Goal: Task Accomplishment & Management: Complete application form

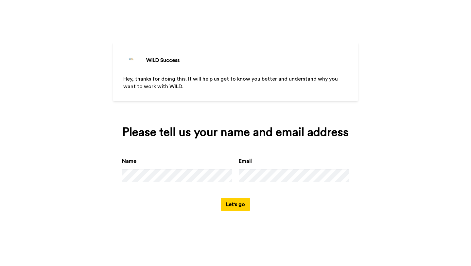
click at [241, 204] on button "Let's go" at bounding box center [235, 204] width 29 height 13
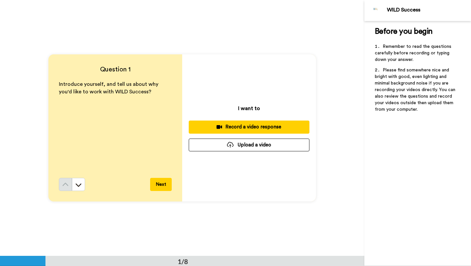
click at [273, 130] on div "Record a video response" at bounding box center [249, 126] width 110 height 7
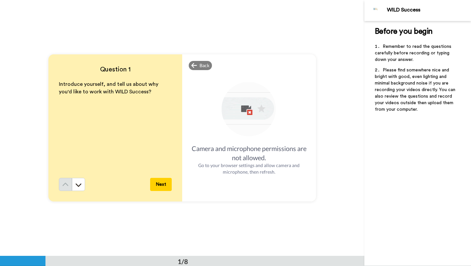
click at [239, 132] on img at bounding box center [249, 110] width 58 height 58
click at [198, 64] on div "Back" at bounding box center [201, 65] width 24 height 9
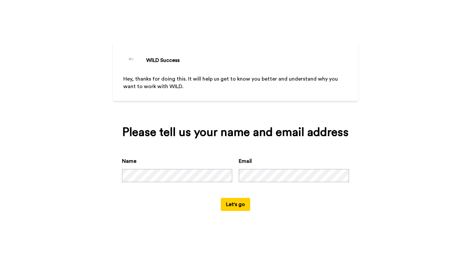
click at [239, 206] on button "Let's go" at bounding box center [235, 204] width 29 height 13
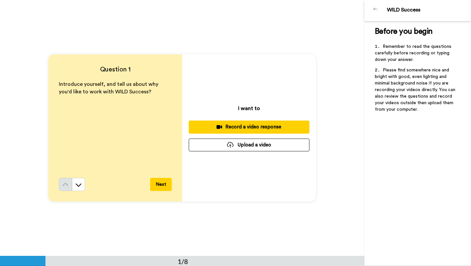
click at [106, 90] on span "Introduce yourself, and tell us about why you'd like to work with WILD Success?" at bounding box center [109, 87] width 101 height 13
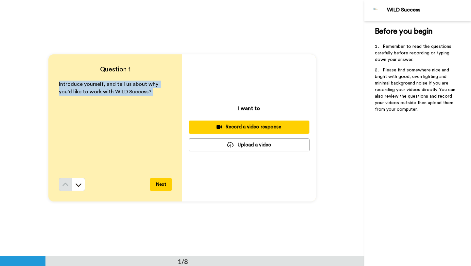
click at [106, 90] on span "Introduce yourself, and tell us about why you'd like to work with WILD Success?" at bounding box center [109, 87] width 101 height 13
copy div "Introduce yourself, and tell us about why you'd like to work with WILD Success?"
click at [276, 127] on div "Record a video response" at bounding box center [249, 126] width 110 height 7
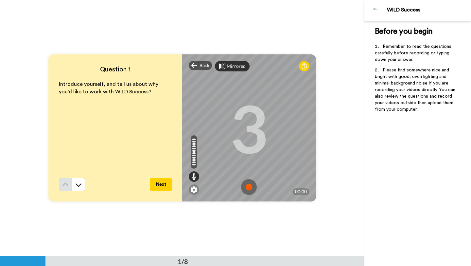
click at [237, 68] on div "Mirrored" at bounding box center [236, 66] width 19 height 7
click at [237, 68] on div "Mirror" at bounding box center [234, 66] width 14 height 7
click at [237, 68] on div "Mirrored" at bounding box center [236, 66] width 19 height 7
click at [237, 68] on div "Mirror" at bounding box center [234, 66] width 14 height 7
click at [237, 68] on div "Mirrored" at bounding box center [236, 66] width 19 height 7
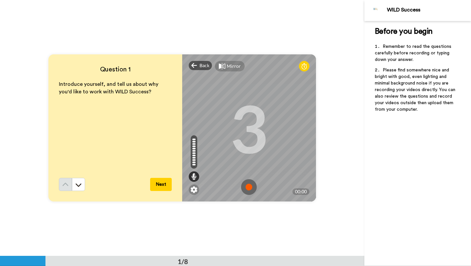
click at [236, 68] on div "Mirror" at bounding box center [234, 66] width 14 height 7
click at [236, 68] on div "Mirrored" at bounding box center [236, 66] width 19 height 7
click at [236, 68] on div "Mirror" at bounding box center [234, 66] width 14 height 7
click at [236, 68] on div "Mirrored" at bounding box center [236, 66] width 19 height 7
click at [236, 68] on div "Mirror" at bounding box center [234, 66] width 14 height 7
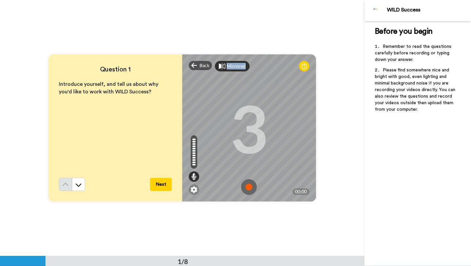
click at [236, 68] on div "Mirrored" at bounding box center [236, 66] width 19 height 7
click at [236, 68] on div "Mirror" at bounding box center [234, 66] width 14 height 7
click at [236, 68] on div "Mirrored" at bounding box center [236, 66] width 19 height 7
click at [236, 68] on div "Mirror" at bounding box center [234, 66] width 14 height 7
click at [236, 68] on div "Mirrored" at bounding box center [236, 66] width 19 height 7
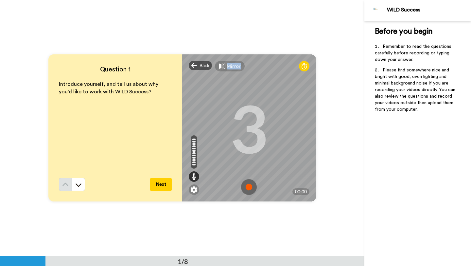
click at [236, 68] on div "Mirror" at bounding box center [234, 66] width 14 height 7
click at [236, 68] on div "Mirrored" at bounding box center [236, 66] width 19 height 7
click at [236, 68] on div "Mirror" at bounding box center [234, 66] width 14 height 7
click at [236, 68] on div "Mirrored" at bounding box center [236, 66] width 19 height 7
click at [236, 68] on div "Mirror" at bounding box center [234, 66] width 14 height 7
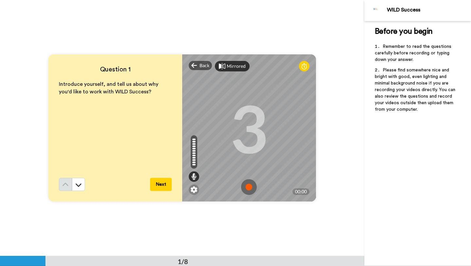
click at [236, 68] on div "Mirrored" at bounding box center [236, 66] width 19 height 7
click at [192, 174] on icon at bounding box center [193, 176] width 5 height 7
click at [194, 176] on icon at bounding box center [193, 176] width 5 height 7
click at [197, 175] on div at bounding box center [194, 176] width 10 height 10
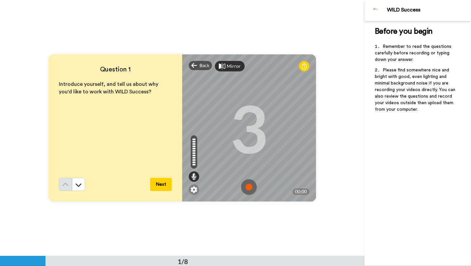
click at [249, 187] on img at bounding box center [249, 187] width 16 height 16
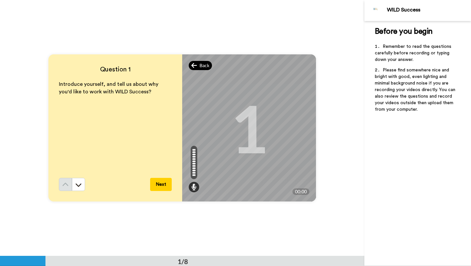
click at [199, 63] on div "Back" at bounding box center [201, 65] width 24 height 9
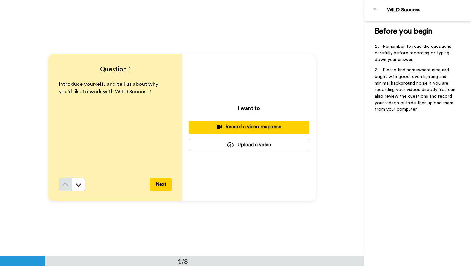
click at [244, 130] on div "Record a video response" at bounding box center [249, 126] width 110 height 7
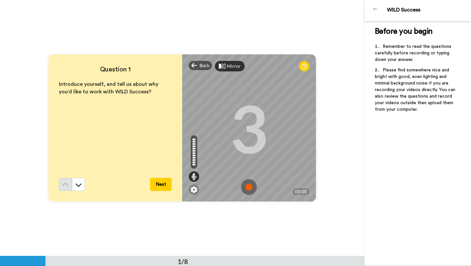
click at [249, 187] on img at bounding box center [249, 187] width 16 height 16
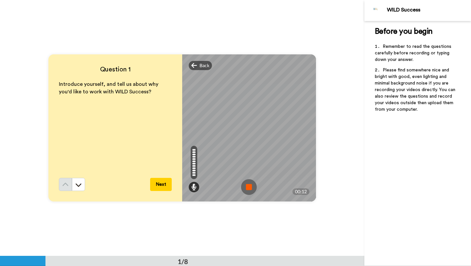
click at [249, 187] on img at bounding box center [249, 187] width 16 height 16
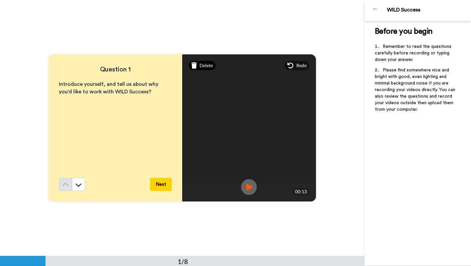
click at [202, 65] on span "Delete" at bounding box center [206, 65] width 13 height 7
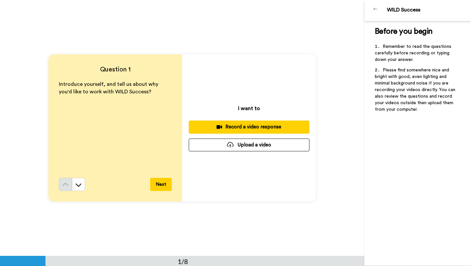
click at [234, 122] on button "Record a video response" at bounding box center [249, 126] width 121 height 13
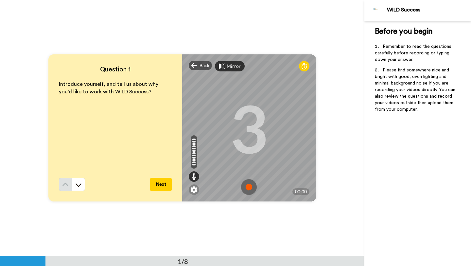
click at [249, 188] on img at bounding box center [249, 187] width 16 height 16
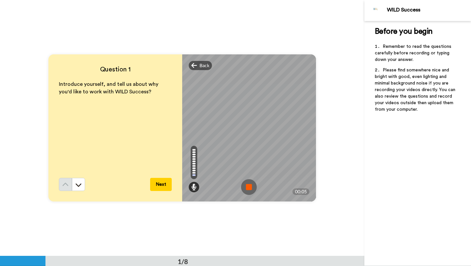
click at [249, 188] on img at bounding box center [249, 187] width 16 height 16
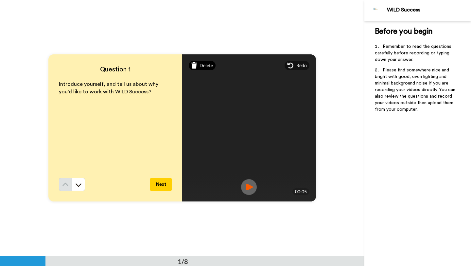
click at [203, 65] on span "Delete" at bounding box center [206, 65] width 13 height 7
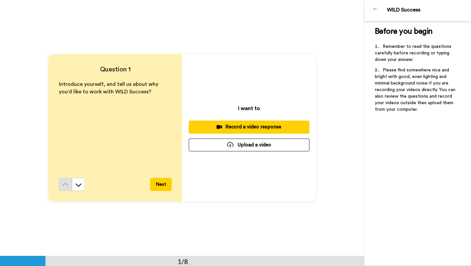
click at [252, 127] on div "Record a video response" at bounding box center [249, 126] width 110 height 7
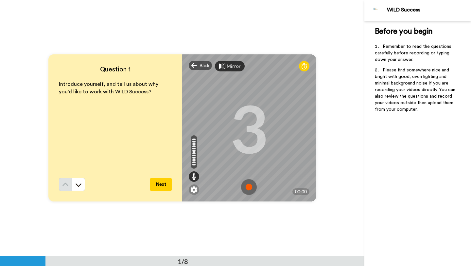
click at [250, 185] on img at bounding box center [249, 187] width 16 height 16
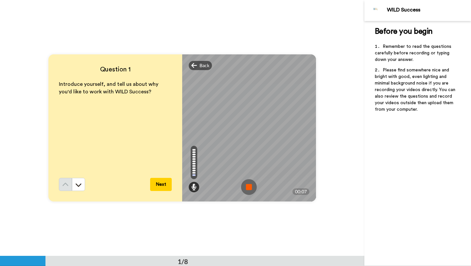
click at [250, 185] on img at bounding box center [249, 187] width 16 height 16
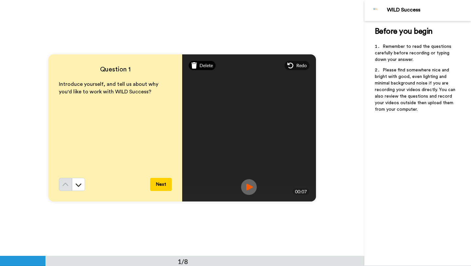
click at [206, 65] on span "Delete" at bounding box center [206, 65] width 13 height 7
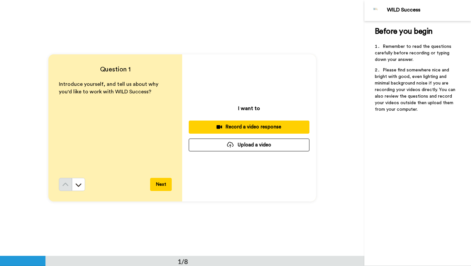
click at [246, 124] on div "Record a video response" at bounding box center [249, 126] width 110 height 7
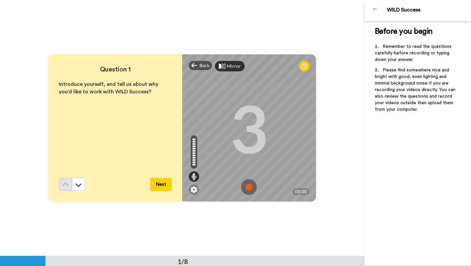
click at [249, 183] on img at bounding box center [249, 187] width 16 height 16
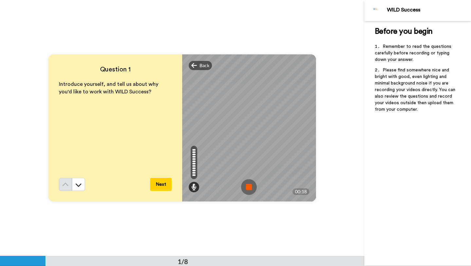
click at [249, 183] on img at bounding box center [249, 187] width 16 height 16
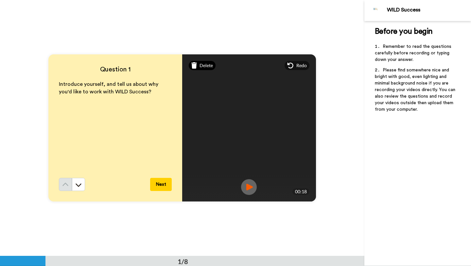
click at [204, 66] on span "Delete" at bounding box center [206, 65] width 13 height 7
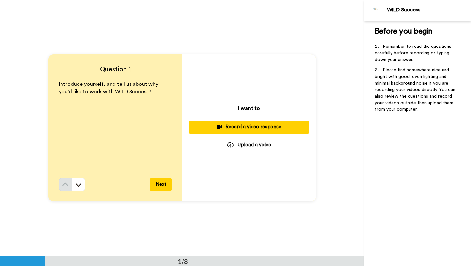
click at [247, 126] on div "Record a video response" at bounding box center [249, 126] width 110 height 7
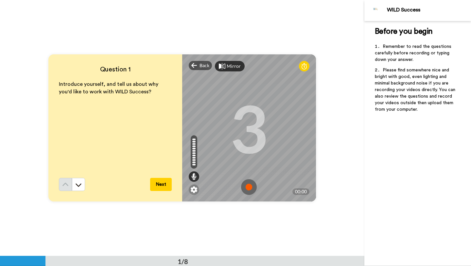
click at [251, 185] on img at bounding box center [249, 187] width 16 height 16
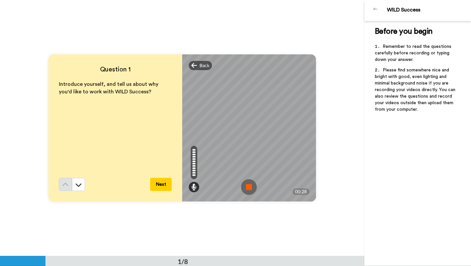
click at [251, 185] on img at bounding box center [249, 187] width 16 height 16
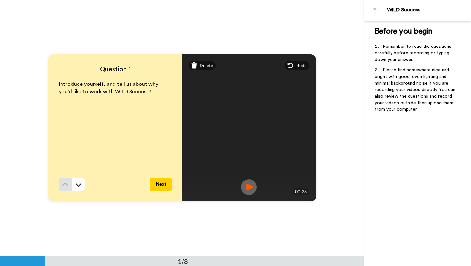
click at [249, 186] on img at bounding box center [249, 187] width 16 height 16
click at [207, 64] on span "Delete" at bounding box center [206, 65] width 13 height 7
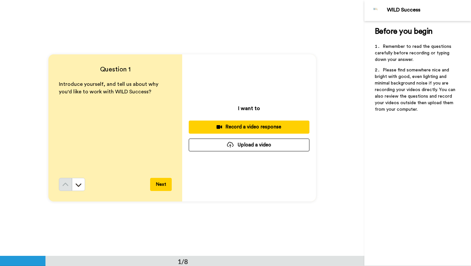
click at [240, 126] on div "Record a video response" at bounding box center [249, 126] width 110 height 7
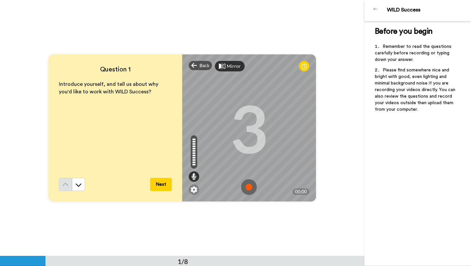
click at [249, 185] on img at bounding box center [249, 187] width 16 height 16
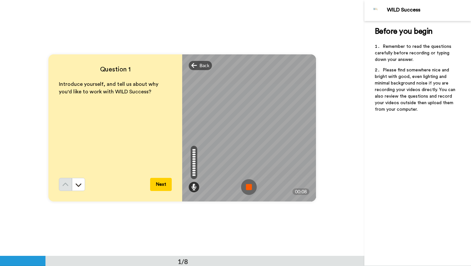
click at [249, 185] on img at bounding box center [249, 187] width 16 height 16
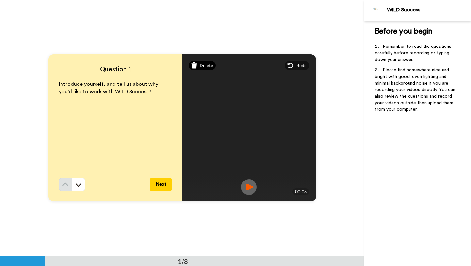
click at [207, 66] on span "Delete" at bounding box center [206, 65] width 13 height 7
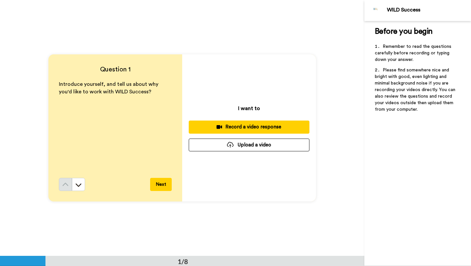
click at [239, 126] on div "Record a video response" at bounding box center [249, 126] width 110 height 7
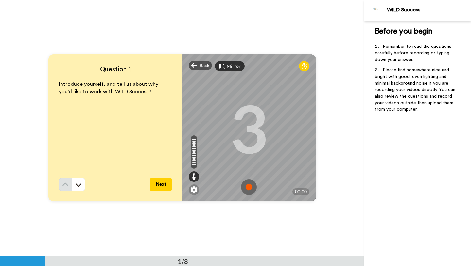
click at [250, 186] on img at bounding box center [249, 187] width 16 height 16
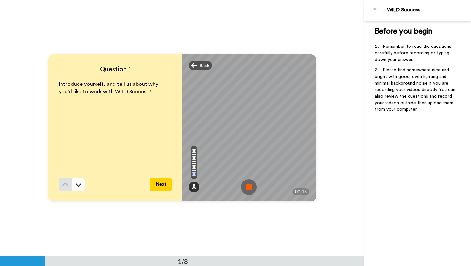
click at [250, 186] on img at bounding box center [249, 187] width 16 height 16
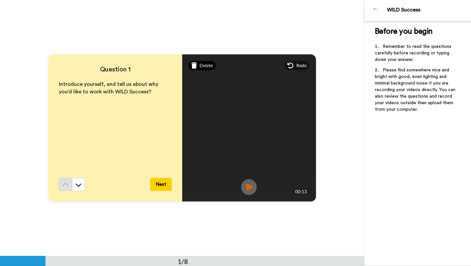
click at [203, 65] on span "Delete" at bounding box center [206, 65] width 13 height 7
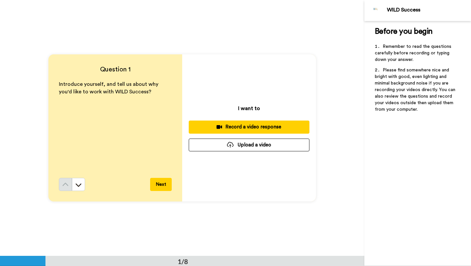
click at [234, 128] on div "Record a video response" at bounding box center [249, 126] width 110 height 7
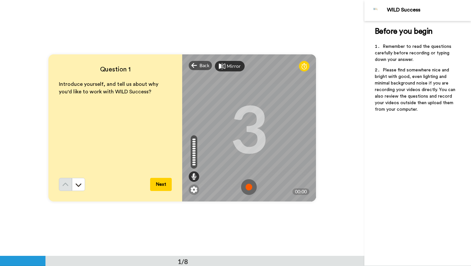
click at [251, 187] on img at bounding box center [249, 187] width 16 height 16
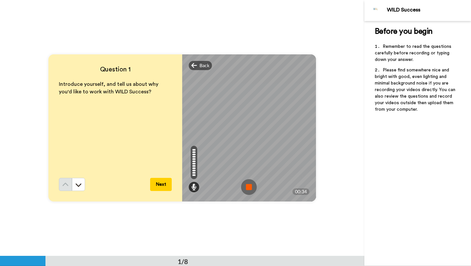
click at [247, 187] on img at bounding box center [249, 187] width 16 height 16
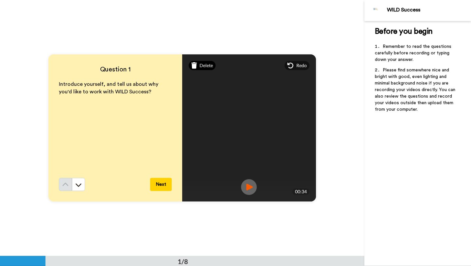
click at [202, 65] on span "Delete" at bounding box center [206, 65] width 13 height 7
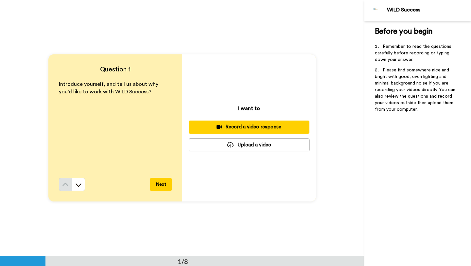
click at [244, 123] on button "Record a video response" at bounding box center [249, 126] width 121 height 13
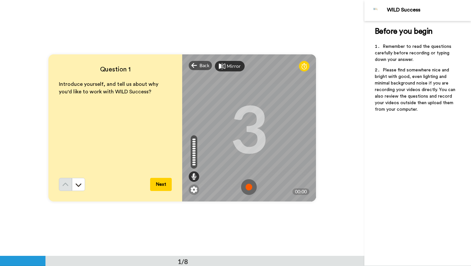
click at [251, 183] on img at bounding box center [249, 187] width 16 height 16
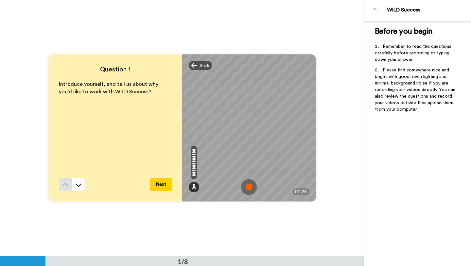
click at [250, 187] on img at bounding box center [249, 187] width 16 height 16
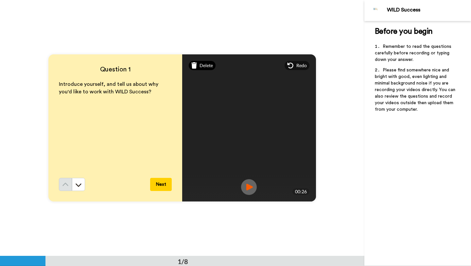
click at [199, 64] on div "Delete" at bounding box center [202, 65] width 27 height 9
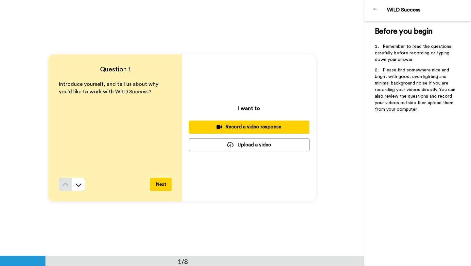
click at [220, 124] on div "Record a video response" at bounding box center [249, 126] width 110 height 7
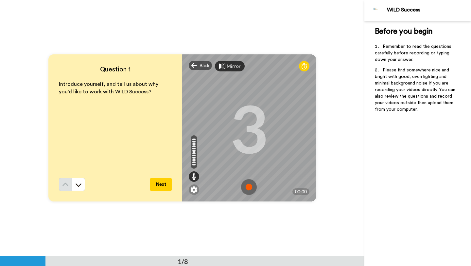
click at [250, 187] on img at bounding box center [249, 187] width 16 height 16
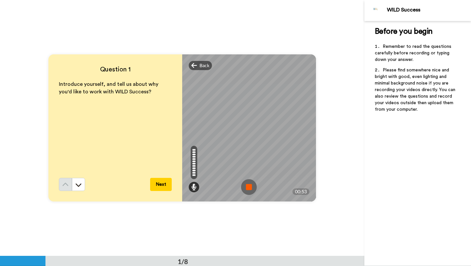
click at [249, 186] on img at bounding box center [249, 187] width 16 height 16
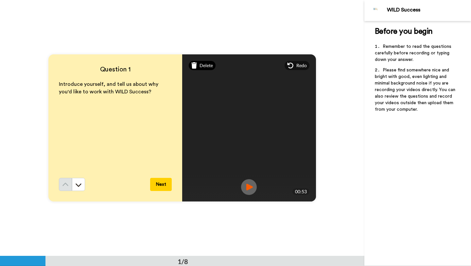
click at [203, 65] on span "Delete" at bounding box center [206, 65] width 13 height 7
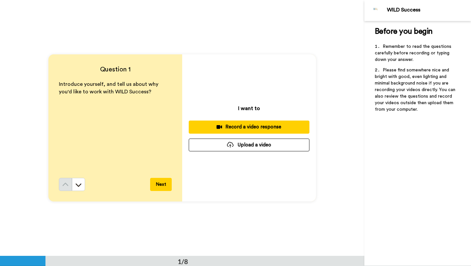
click at [231, 134] on div "I want to Record a video response Upload a video" at bounding box center [249, 127] width 134 height 147
click at [232, 129] on div "Record a video response" at bounding box center [249, 126] width 110 height 7
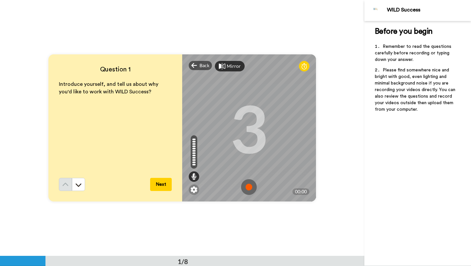
click at [246, 186] on img at bounding box center [249, 187] width 16 height 16
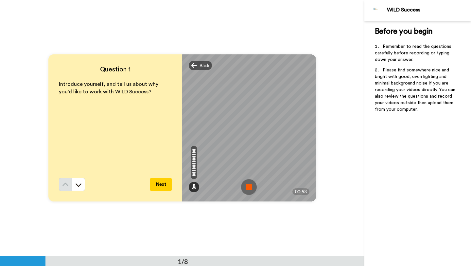
click at [249, 186] on img at bounding box center [249, 187] width 16 height 16
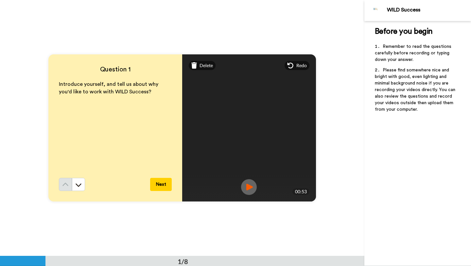
click at [250, 190] on img at bounding box center [249, 187] width 16 height 16
click at [157, 184] on button "Next" at bounding box center [161, 184] width 22 height 13
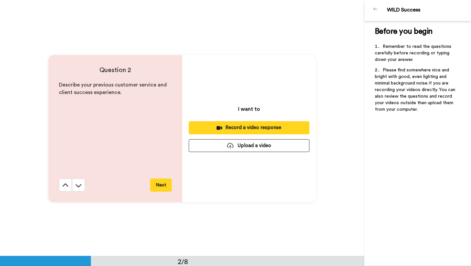
scroll to position [256, 0]
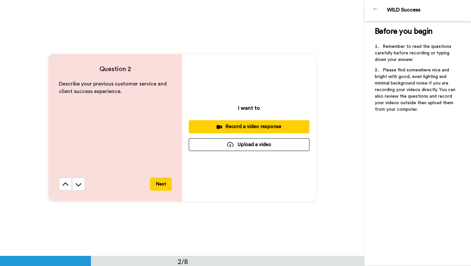
click at [160, 184] on button "Next" at bounding box center [161, 183] width 22 height 13
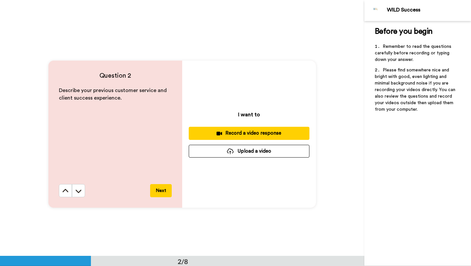
scroll to position [243, 0]
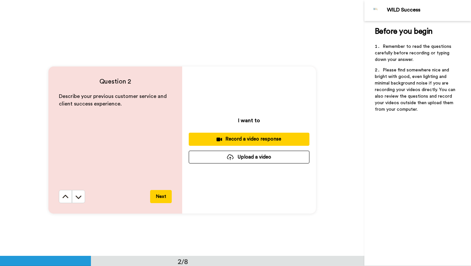
click at [243, 136] on div "Record a video response" at bounding box center [249, 138] width 110 height 7
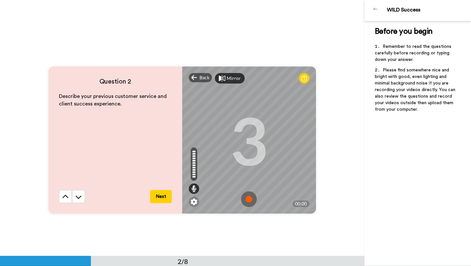
click at [250, 201] on img at bounding box center [249, 199] width 16 height 16
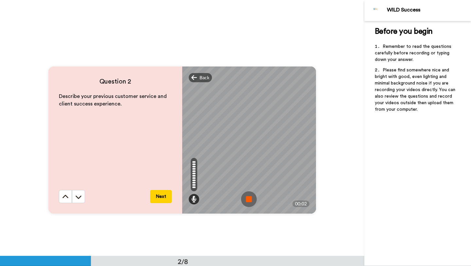
click at [250, 201] on img at bounding box center [249, 199] width 16 height 16
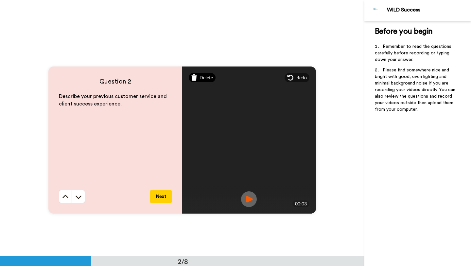
click at [203, 76] on span "Delete" at bounding box center [206, 77] width 13 height 7
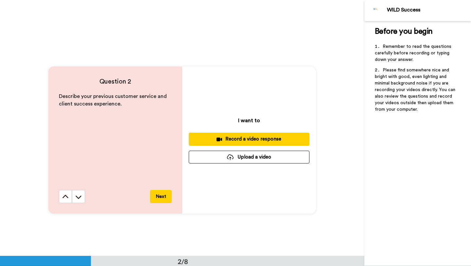
click at [233, 137] on div "Record a video response" at bounding box center [249, 138] width 110 height 7
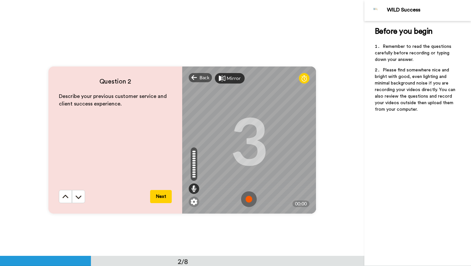
click at [245, 196] on img at bounding box center [249, 199] width 16 height 16
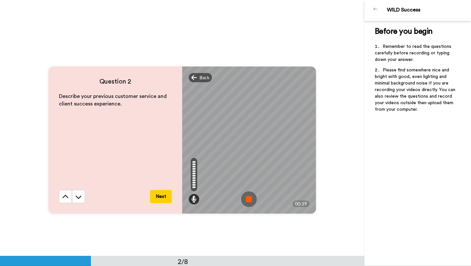
click at [245, 196] on img at bounding box center [249, 199] width 16 height 16
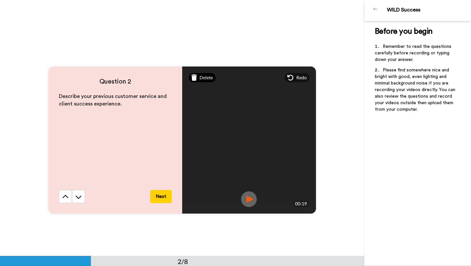
click at [201, 78] on span "Delete" at bounding box center [206, 77] width 13 height 7
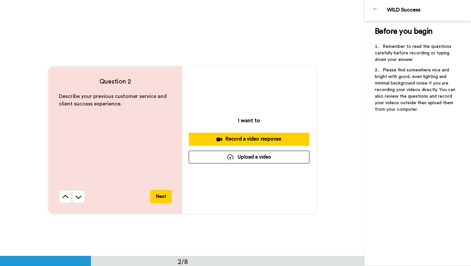
click at [226, 135] on button "Record a video response" at bounding box center [249, 138] width 121 height 13
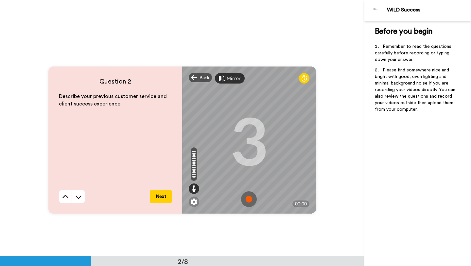
click at [254, 197] on img at bounding box center [249, 199] width 16 height 16
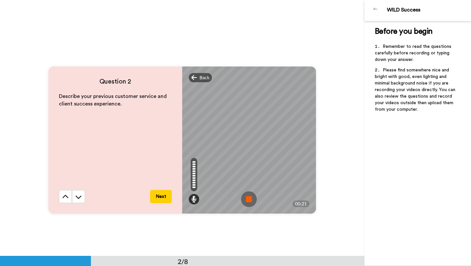
click at [250, 196] on img at bounding box center [249, 199] width 16 height 16
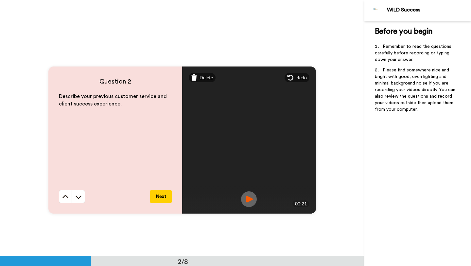
click at [164, 196] on button "Next" at bounding box center [161, 196] width 22 height 13
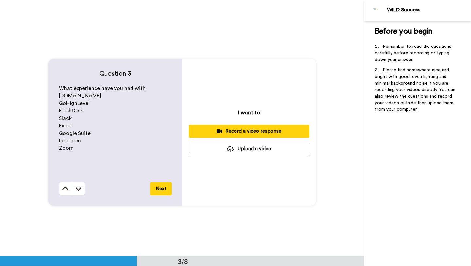
scroll to position [511, 0]
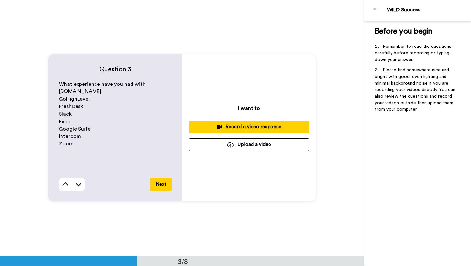
click at [251, 131] on button "Record a video response" at bounding box center [249, 126] width 121 height 13
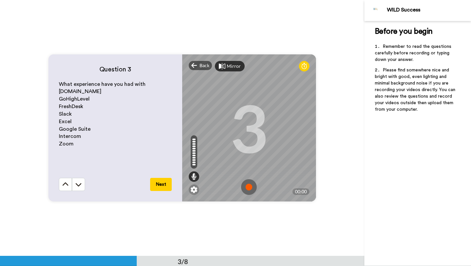
click at [249, 186] on img at bounding box center [249, 187] width 16 height 16
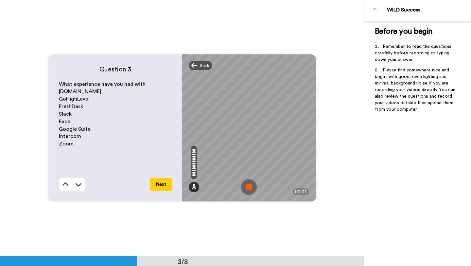
click at [249, 186] on img at bounding box center [249, 187] width 16 height 16
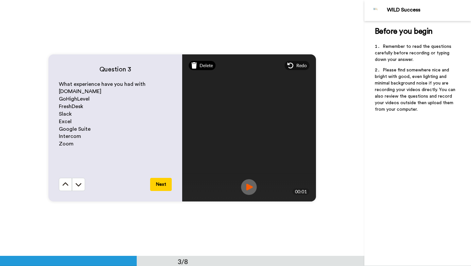
click at [204, 64] on span "Delete" at bounding box center [206, 65] width 13 height 7
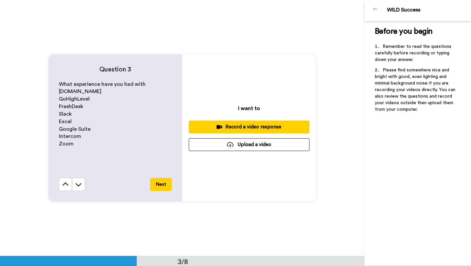
click at [241, 126] on div "Record a video response" at bounding box center [249, 126] width 110 height 7
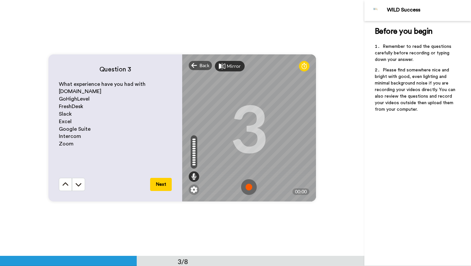
click at [250, 186] on img at bounding box center [249, 187] width 16 height 16
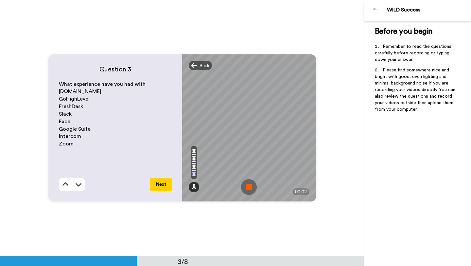
click at [250, 186] on img at bounding box center [249, 187] width 16 height 16
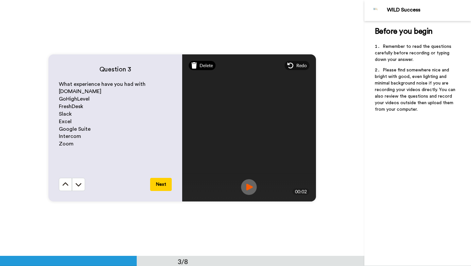
click at [203, 63] on span "Delete" at bounding box center [206, 65] width 13 height 7
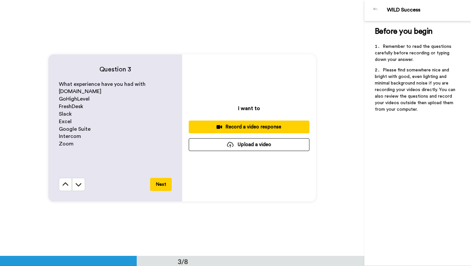
click at [239, 122] on button "Record a video response" at bounding box center [249, 126] width 121 height 13
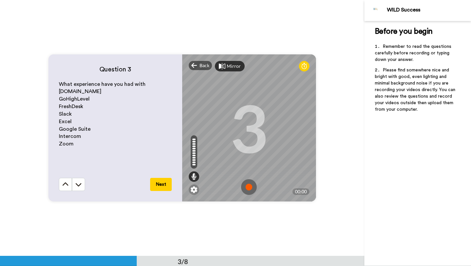
click at [248, 187] on img at bounding box center [249, 187] width 16 height 16
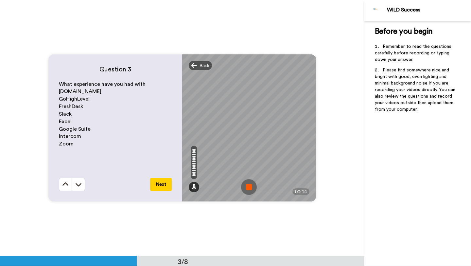
click at [248, 187] on img at bounding box center [249, 187] width 16 height 16
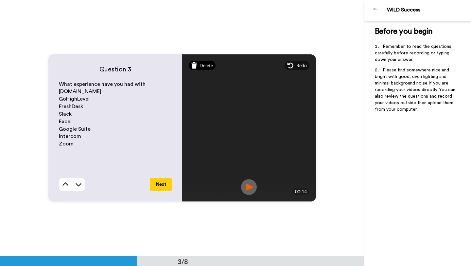
click at [202, 66] on span "Delete" at bounding box center [206, 65] width 13 height 7
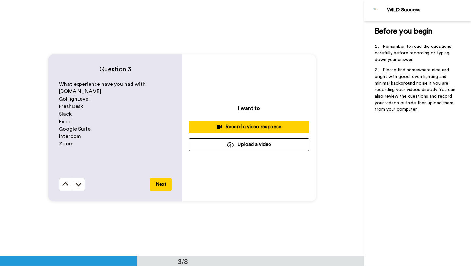
click at [258, 126] on div "Record a video response" at bounding box center [249, 126] width 110 height 7
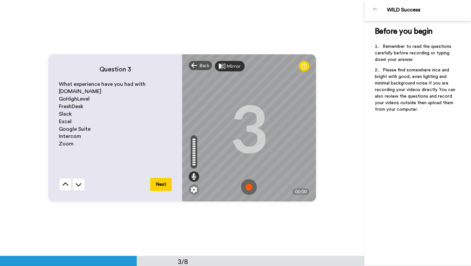
click at [249, 183] on img at bounding box center [249, 187] width 16 height 16
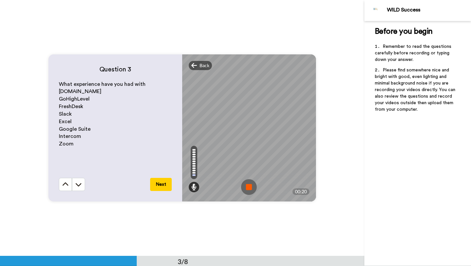
click at [249, 183] on img at bounding box center [249, 187] width 16 height 16
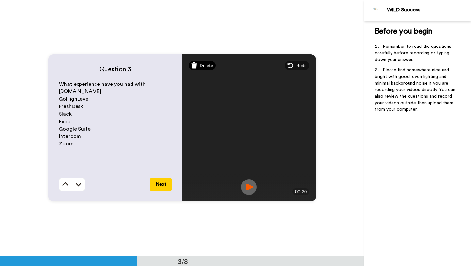
click at [210, 67] on span "Delete" at bounding box center [206, 65] width 13 height 7
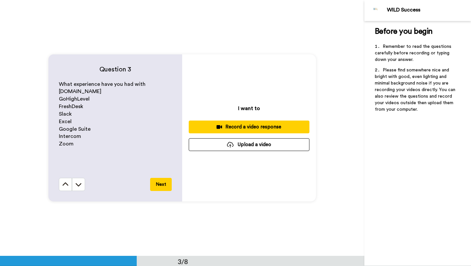
click at [236, 128] on div "Record a video response" at bounding box center [249, 126] width 110 height 7
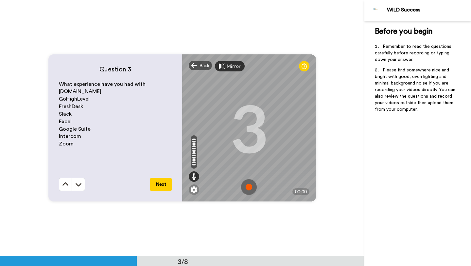
click at [248, 185] on img at bounding box center [249, 187] width 16 height 16
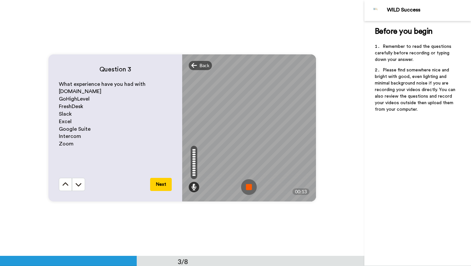
click at [248, 185] on img at bounding box center [249, 187] width 16 height 16
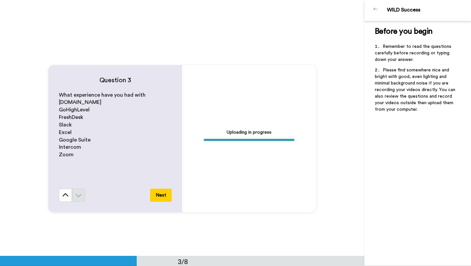
scroll to position [536, 0]
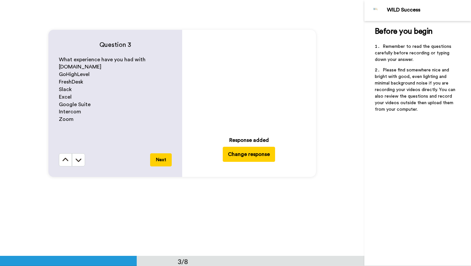
click at [162, 163] on button "Next" at bounding box center [161, 159] width 22 height 13
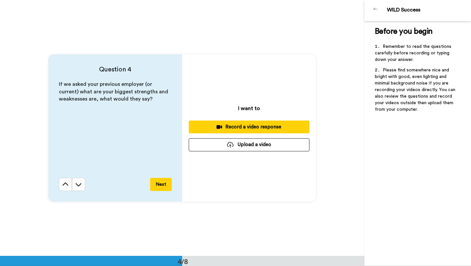
scroll to position [767, 0]
click at [226, 128] on div "Record a video response" at bounding box center [249, 126] width 110 height 7
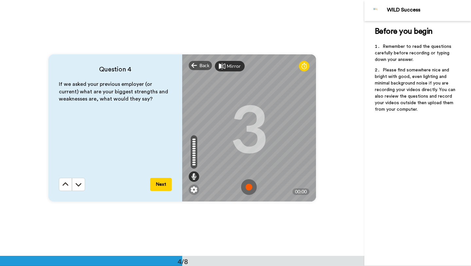
click at [245, 182] on img at bounding box center [249, 187] width 16 height 16
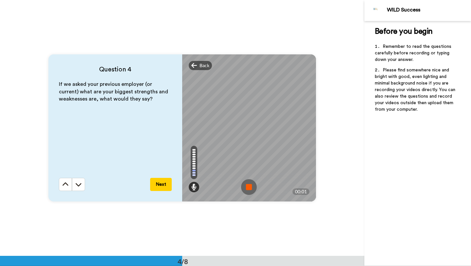
click at [245, 182] on img at bounding box center [249, 187] width 16 height 16
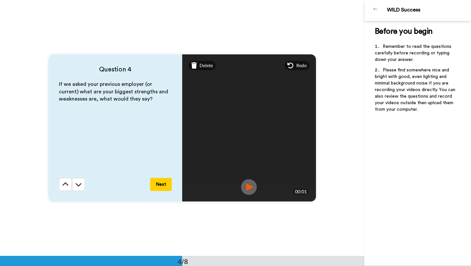
click at [205, 71] on div "Mirror Redo" at bounding box center [249, 65] width 134 height 23
click at [205, 69] on div "Delete" at bounding box center [202, 65] width 27 height 9
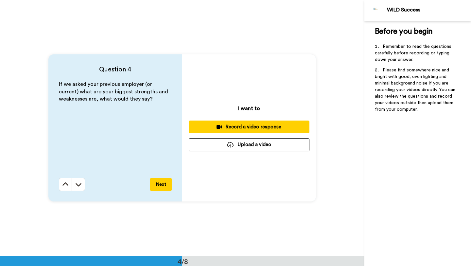
click at [231, 125] on div "Record a video response" at bounding box center [249, 126] width 110 height 7
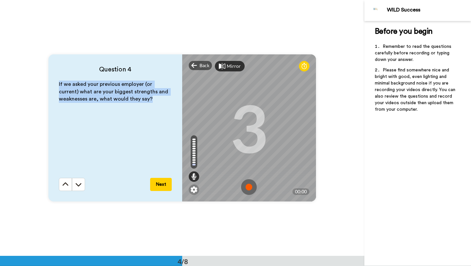
drag, startPoint x: 149, startPoint y: 97, endPoint x: 60, endPoint y: 80, distance: 90.5
click at [60, 80] on div "Question 4 If we asked your previous employer (or current) what are your bigges…" at bounding box center [115, 127] width 134 height 147
copy span "If we asked your previous employer (or current) what are your biggest strengths…"
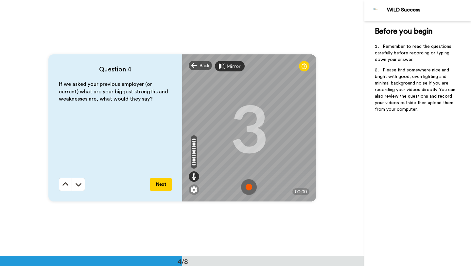
click at [156, 92] on p "If we asked your previous employer (or current) what are your biggest strengths…" at bounding box center [115, 91] width 113 height 23
click at [251, 189] on img at bounding box center [249, 187] width 16 height 16
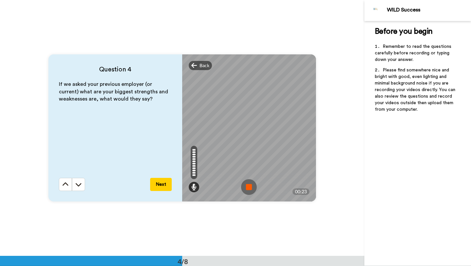
click at [251, 189] on img at bounding box center [249, 187] width 16 height 16
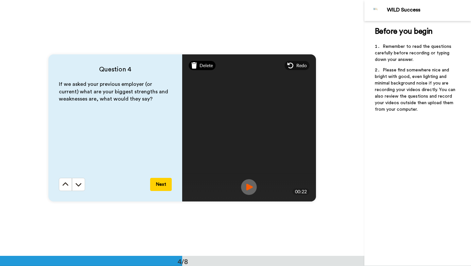
click at [202, 66] on span "Delete" at bounding box center [206, 65] width 13 height 7
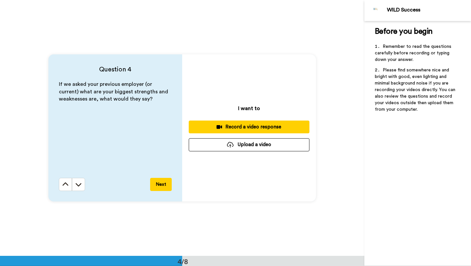
click at [230, 125] on div "Record a video response" at bounding box center [249, 126] width 110 height 7
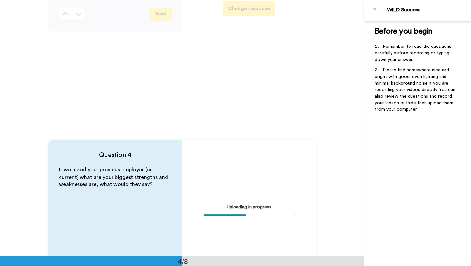
scroll to position [719, 0]
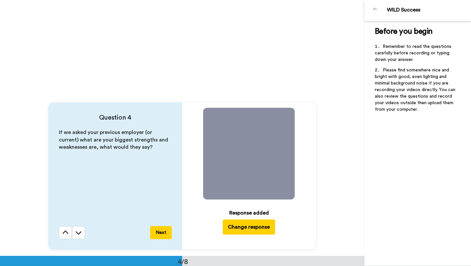
click at [254, 228] on button "Change response" at bounding box center [249, 226] width 52 height 15
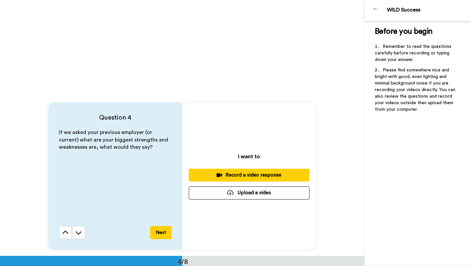
click at [255, 172] on div "Record a video response" at bounding box center [249, 174] width 110 height 7
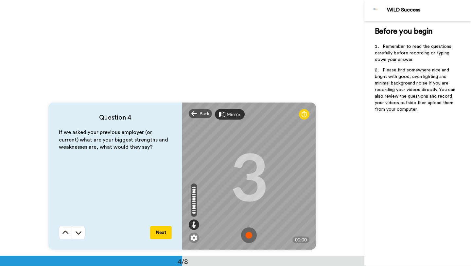
click at [252, 235] on img at bounding box center [249, 235] width 16 height 16
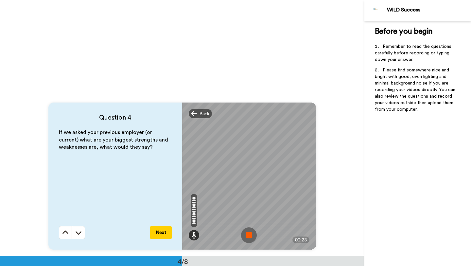
click at [249, 227] on img at bounding box center [249, 235] width 16 height 16
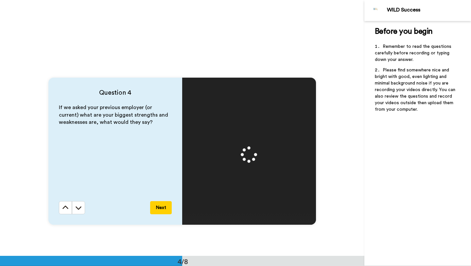
scroll to position [753, 0]
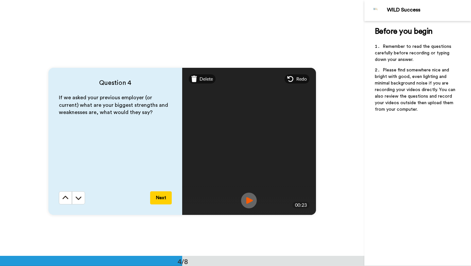
click at [163, 200] on button "Next" at bounding box center [161, 197] width 22 height 13
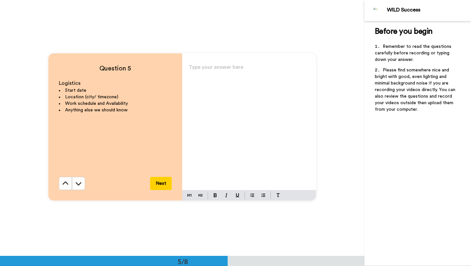
scroll to position [1022, 0]
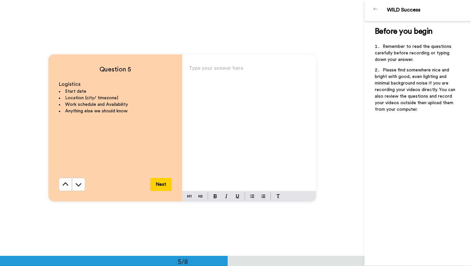
click at [208, 76] on div "Type your answer here ﻿" at bounding box center [249, 126] width 134 height 127
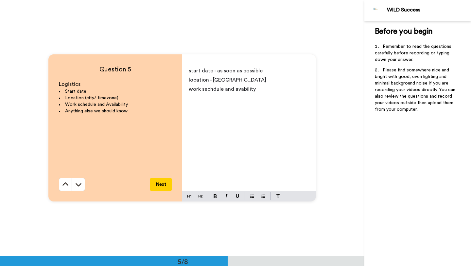
click at [208, 91] on span "work sechdule and avability" at bounding box center [222, 88] width 67 height 5
click at [245, 89] on span "work seclude and avability" at bounding box center [221, 88] width 64 height 5
click at [213, 89] on span "work seclude and availability" at bounding box center [224, 88] width 70 height 5
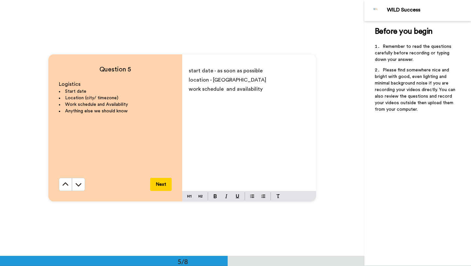
click at [270, 90] on p "work schedule and availability" at bounding box center [249, 88] width 121 height 9
click at [225, 90] on span "work schedule and availability -" at bounding box center [228, 88] width 78 height 5
click at [278, 92] on p "work schedule and availability -" at bounding box center [249, 88] width 121 height 9
click at [208, 98] on span "work schedule and availability - i am avalible monday to firday and s" at bounding box center [243, 93] width 108 height 14
click at [201, 98] on span "work schedule and availability - i am avalible monday to firday and s" at bounding box center [243, 93] width 108 height 14
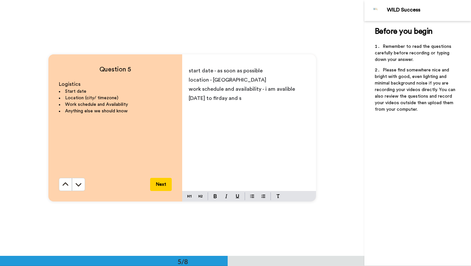
click at [251, 101] on p "work schedule and availability - i am avalible monday to firday and s" at bounding box center [249, 93] width 121 height 18
drag, startPoint x: 251, startPoint y: 101, endPoint x: 189, endPoint y: 99, distance: 61.2
click at [189, 99] on p "work schedule and availability - i am avalible monday to firday and s" at bounding box center [249, 93] width 121 height 18
click at [195, 101] on span "work schedule and availability - i am available monday to sataertday" at bounding box center [244, 93] width 111 height 14
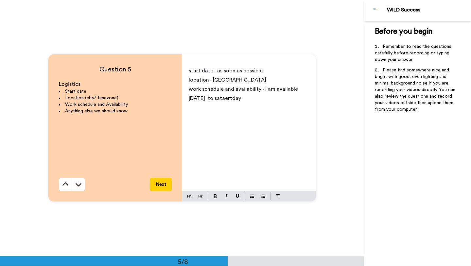
click at [221, 99] on span "work schedule and availability - i am available monday to sataertday" at bounding box center [244, 93] width 111 height 14
drag, startPoint x: 254, startPoint y: 97, endPoint x: 203, endPoint y: 97, distance: 50.7
click at [203, 97] on p "work schedule and availability - i am available monday to sataertday" at bounding box center [249, 93] width 121 height 18
click at [253, 101] on p "work schedule and availability - i am available monday to sataertday" at bounding box center [249, 93] width 121 height 18
drag, startPoint x: 253, startPoint y: 101, endPoint x: 190, endPoint y: 99, distance: 62.8
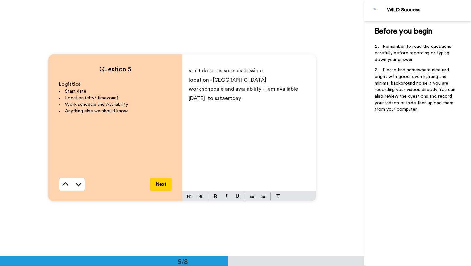
click at [190, 99] on p "work schedule and availability - i am available monday to sataertday" at bounding box center [249, 93] width 121 height 18
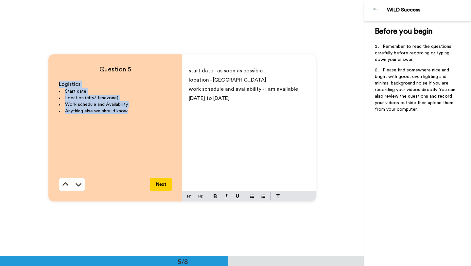
drag, startPoint x: 130, startPoint y: 111, endPoint x: 59, endPoint y: 85, distance: 76.3
click at [59, 85] on div "Logistics Start date Location (city/ timezone) Work schedule and Availability A…" at bounding box center [115, 128] width 113 height 97
copy div "Logistics Start date Location (city/ timezone) Work schedule and Availability A…"
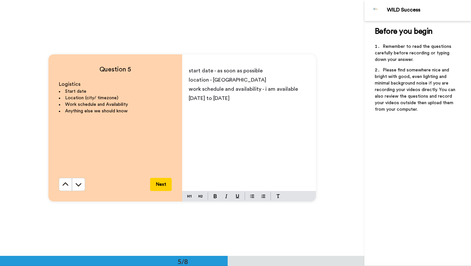
click at [236, 131] on div "start date - as soon as possible location - liverpool sydney work schedule and …" at bounding box center [249, 126] width 134 height 127
drag, startPoint x: 236, startPoint y: 131, endPoint x: 189, endPoint y: 74, distance: 73.4
click at [189, 74] on div "start date - as soon as possible location - liverpool sydney work schedule and …" at bounding box center [249, 126] width 134 height 127
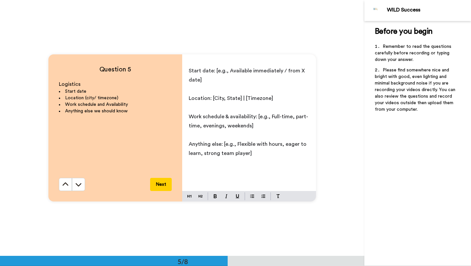
click at [187, 98] on div "Start date: [e.g., Available immediately / from X date] ﻿ Location: [City, Stat…" at bounding box center [249, 126] width 134 height 127
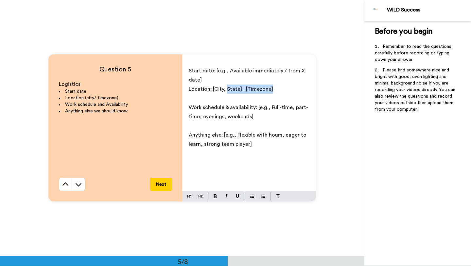
drag, startPoint x: 281, startPoint y: 90, endPoint x: 225, endPoint y: 90, distance: 55.3
click at [225, 90] on p "Location: [City, State] | [Timezone]" at bounding box center [249, 88] width 121 height 9
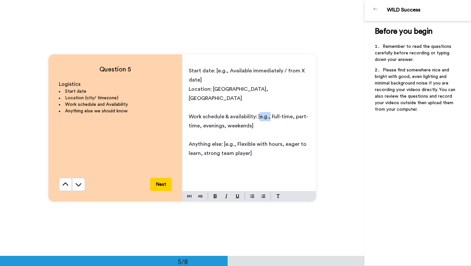
drag, startPoint x: 259, startPoint y: 108, endPoint x: 270, endPoint y: 108, distance: 10.1
click at [270, 114] on span "Work schedule & availability: [e.g., Full-time, part-time, evenings, weekends]" at bounding box center [248, 121] width 119 height 14
click at [240, 113] on p "Work schedule & availability: Full-time, part-time, evenings, weekends]" at bounding box center [249, 121] width 121 height 18
drag, startPoint x: 211, startPoint y: 117, endPoint x: 279, endPoint y: 104, distance: 69.0
click at [279, 114] on span "Work schedule & availability: Full-time, part-time, evenings, weekends]" at bounding box center [249, 121] width 120 height 14
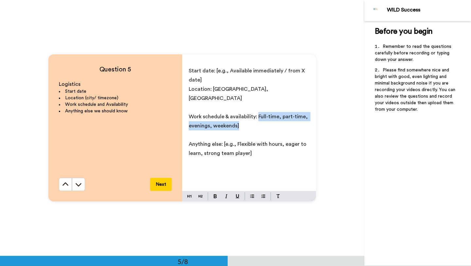
drag, startPoint x: 258, startPoint y: 108, endPoint x: 237, endPoint y: 116, distance: 22.6
click at [237, 116] on span "Work schedule & availability: Full-time, part-time, evenings, weekends]" at bounding box center [249, 121] width 120 height 14
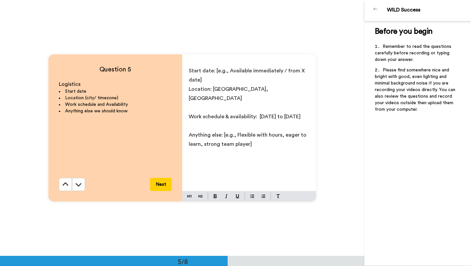
click at [261, 114] on span "Work schedule & availability: monday to saturday" at bounding box center [245, 116] width 112 height 5
click at [260, 114] on span "Work schedule & availability: monday to saturday" at bounding box center [245, 116] width 112 height 5
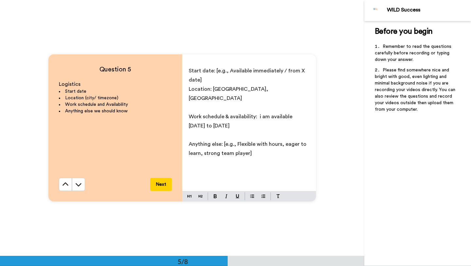
click at [239, 130] on p "﻿" at bounding box center [249, 134] width 121 height 9
click at [243, 118] on p "Work schedule & availability: i am available monday to saturday" at bounding box center [249, 121] width 121 height 18
click at [222, 141] on span "Anything else: [e.g., Flexible with hours, eager to learn, strong team player]" at bounding box center [248, 148] width 119 height 14
drag, startPoint x: 235, startPoint y: 136, endPoint x: 224, endPoint y: 136, distance: 11.5
click at [224, 141] on span "Anything else: [e.g., Flexible with hours, eager to learn, strong team player]" at bounding box center [248, 148] width 119 height 14
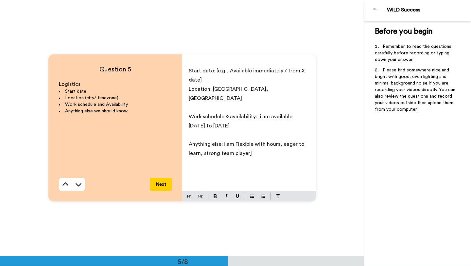
click at [250, 144] on p "Anything else: i am Flexible with hours, eager to learn, strong team player]" at bounding box center [249, 148] width 121 height 18
drag, startPoint x: 207, startPoint y: 81, endPoint x: 217, endPoint y: 73, distance: 13.0
click at [217, 73] on p "Start date: [e.g., Available immediately / from X date]" at bounding box center [249, 75] width 121 height 18
click at [224, 73] on span "Start date: [e.g., Available immediately / from X date]" at bounding box center [247, 75] width 117 height 14
drag, startPoint x: 230, startPoint y: 72, endPoint x: 219, endPoint y: 72, distance: 10.8
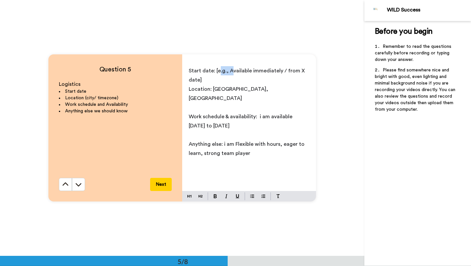
click at [219, 72] on span "Start date: [e.g., Available immediately / from X date]" at bounding box center [247, 75] width 117 height 14
click at [221, 72] on span "Start date: [e.g., Available immediately / from X date]" at bounding box center [247, 75] width 117 height 14
drag, startPoint x: 228, startPoint y: 71, endPoint x: 216, endPoint y: 72, distance: 12.1
click at [216, 72] on span "Start date: [e.g., Available immediately / from X date]" at bounding box center [247, 75] width 117 height 14
click at [261, 114] on span "Work schedule & availability: i am available monday to saturday" at bounding box center [241, 121] width 105 height 14
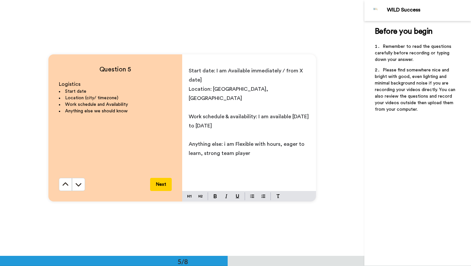
click at [227, 69] on span "Start date: I am Available immediately / from X date]" at bounding box center [246, 75] width 115 height 14
click at [230, 69] on span "Start date: I am Available immediately / from X date]" at bounding box center [246, 75] width 115 height 14
drag, startPoint x: 222, startPoint y: 80, endPoint x: 279, endPoint y: 73, distance: 56.7
click at [279, 73] on p "Start date: I am available immediately / from X date]" at bounding box center [249, 75] width 121 height 18
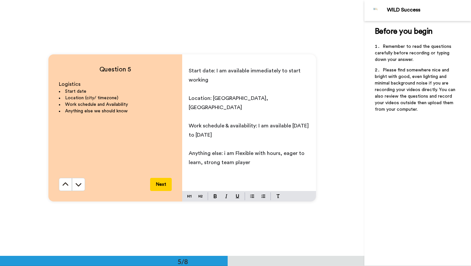
click at [224, 150] on span "Anything else: i am Flexible with hours, eager to learn, strong team player" at bounding box center [247, 157] width 117 height 14
click at [162, 183] on button "Next" at bounding box center [161, 184] width 22 height 13
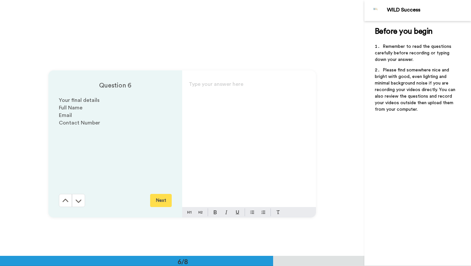
scroll to position [1278, 0]
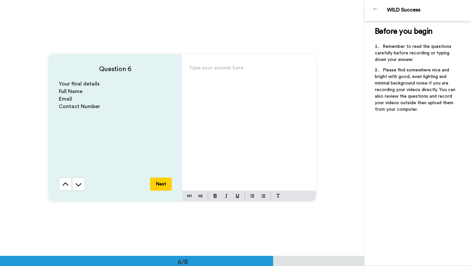
click at [195, 82] on div "Type your answer here ﻿" at bounding box center [249, 126] width 134 height 127
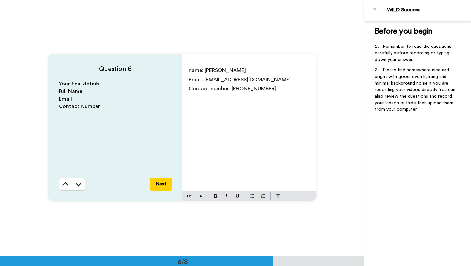
click at [191, 71] on span "name: Aleksandar Nikoloski" at bounding box center [217, 70] width 57 height 5
click at [160, 186] on button "Next" at bounding box center [161, 183] width 22 height 13
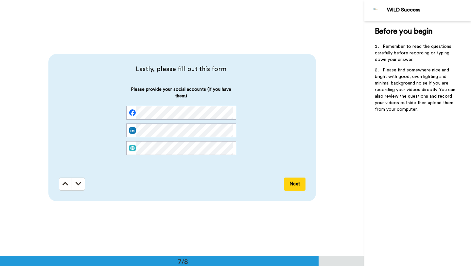
scroll to position [1533, 0]
click at [284, 181] on button "Next" at bounding box center [295, 183] width 22 height 13
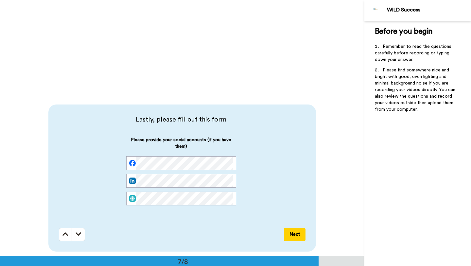
scroll to position [1485, 0]
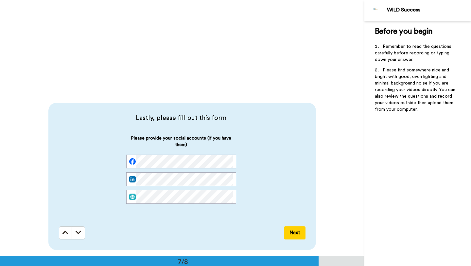
click at [294, 235] on button "Next" at bounding box center [295, 232] width 22 height 13
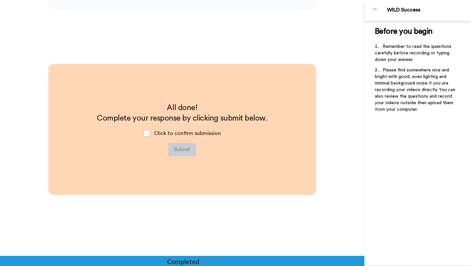
scroll to position [1726, 0]
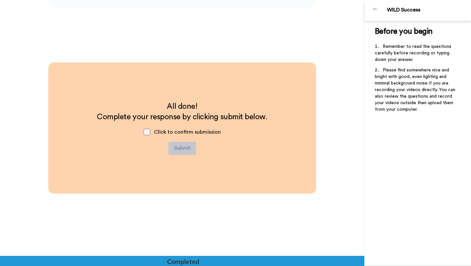
click at [149, 132] on span at bounding box center [147, 132] width 7 height 7
click at [187, 150] on button "Submit" at bounding box center [181, 148] width 27 height 13
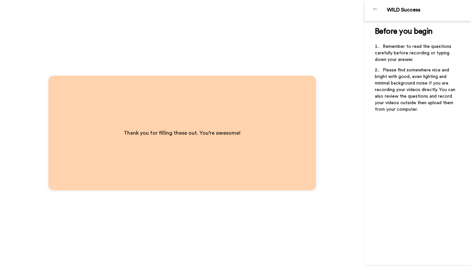
click at [176, 14] on div "Thank you for filling these out. You’re awesome!" at bounding box center [182, 133] width 364 height 266
